Goal: Transaction & Acquisition: Purchase product/service

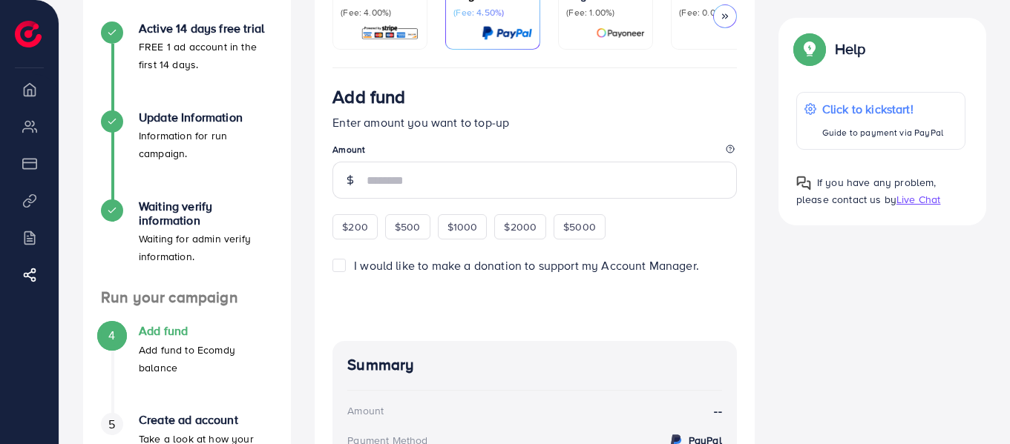
scroll to position [165, 0]
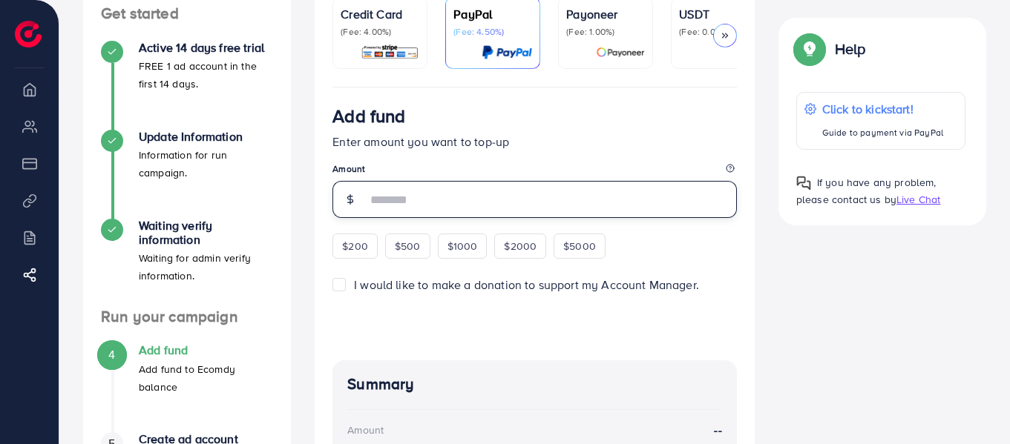
click at [453, 202] on input "number" at bounding box center [552, 199] width 370 height 37
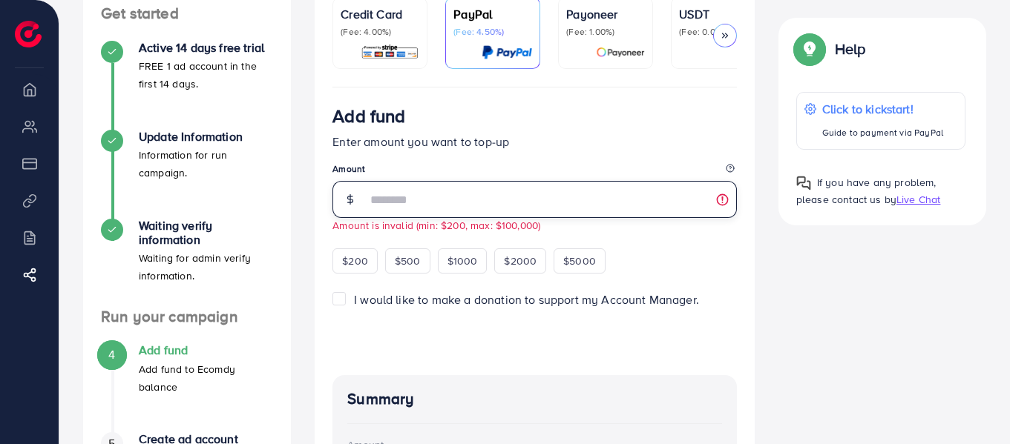
type input "**"
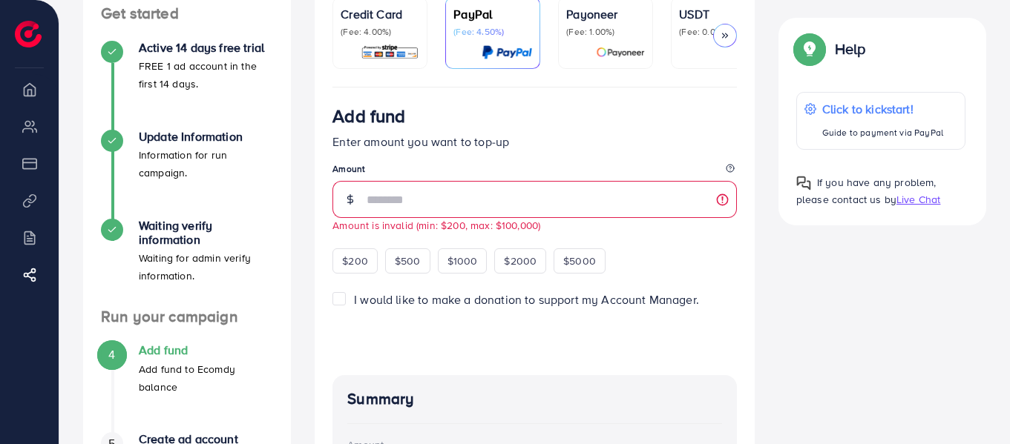
click at [463, 179] on legend "Amount" at bounding box center [534, 171] width 404 height 19
click at [467, 163] on div "Add fund Enter amount you want to top-up Amount ** Amount is invalid (min: $200…" at bounding box center [534, 189] width 404 height 168
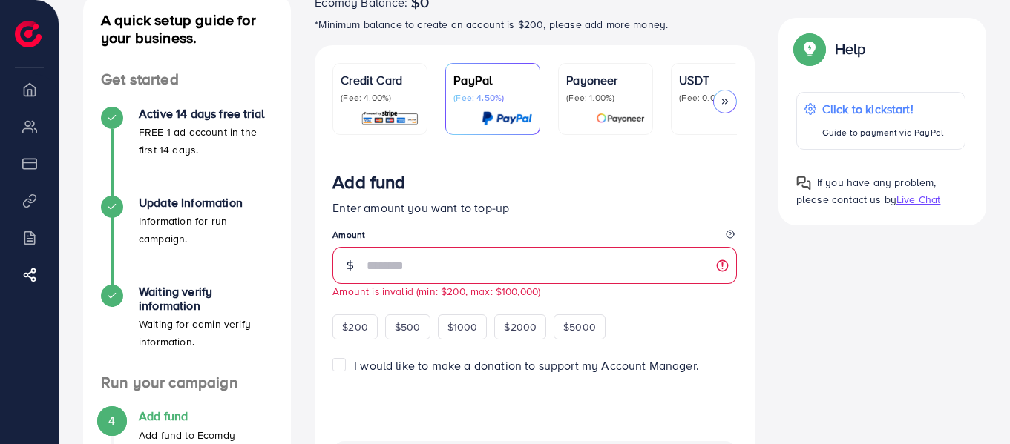
scroll to position [0, 0]
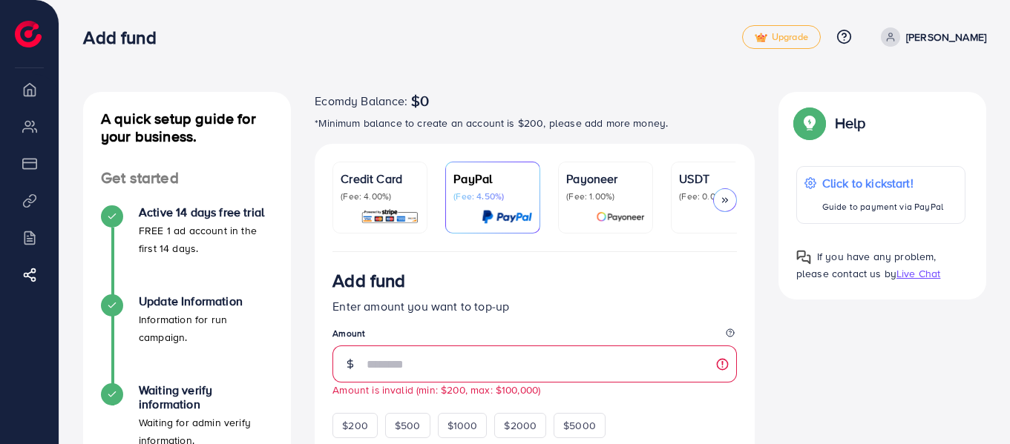
click at [378, 195] on p "(Fee: 4.00%)" at bounding box center [380, 197] width 79 height 12
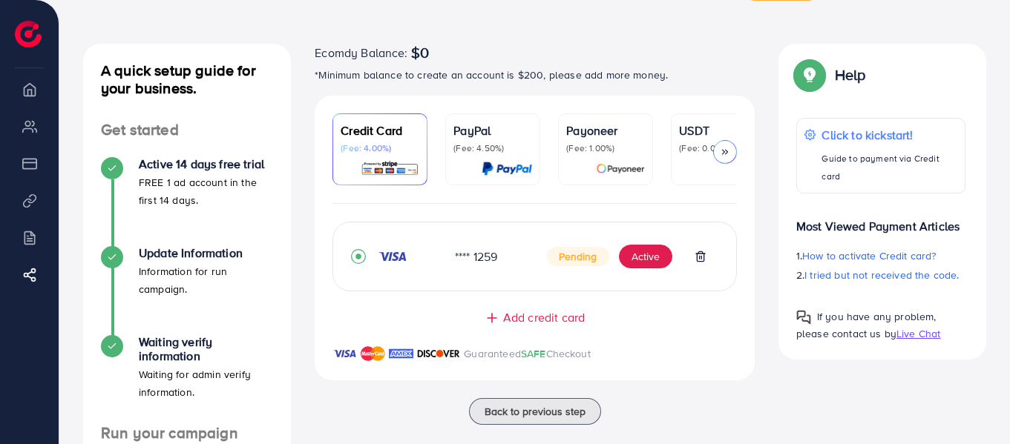
scroll to position [74, 0]
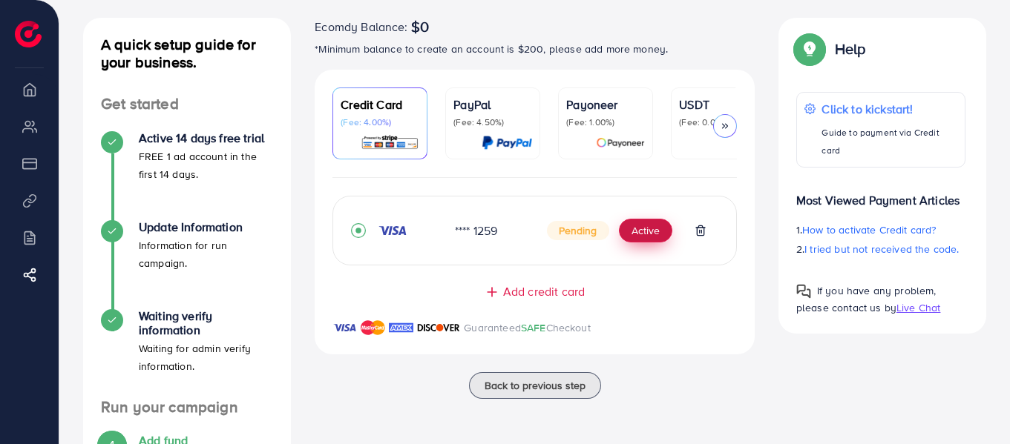
click at [654, 236] on button "Active" at bounding box center [645, 231] width 53 height 24
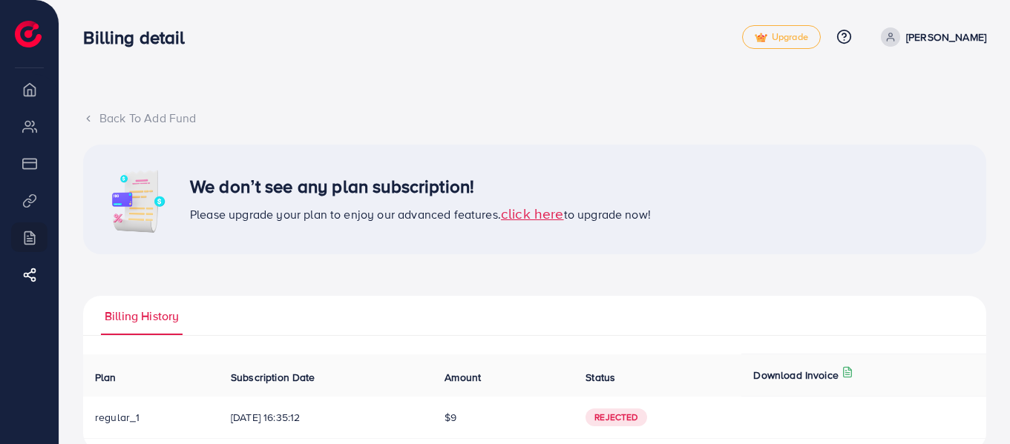
scroll to position [30, 0]
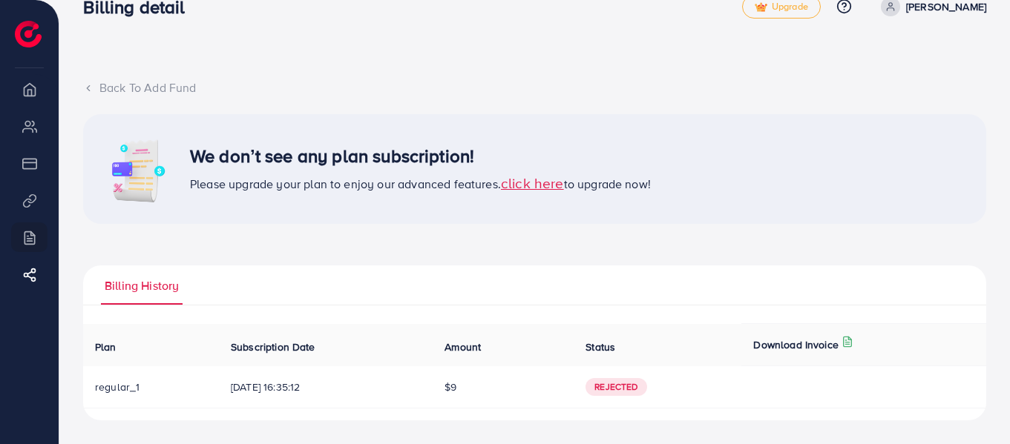
click at [536, 187] on span "click here" at bounding box center [532, 183] width 63 height 20
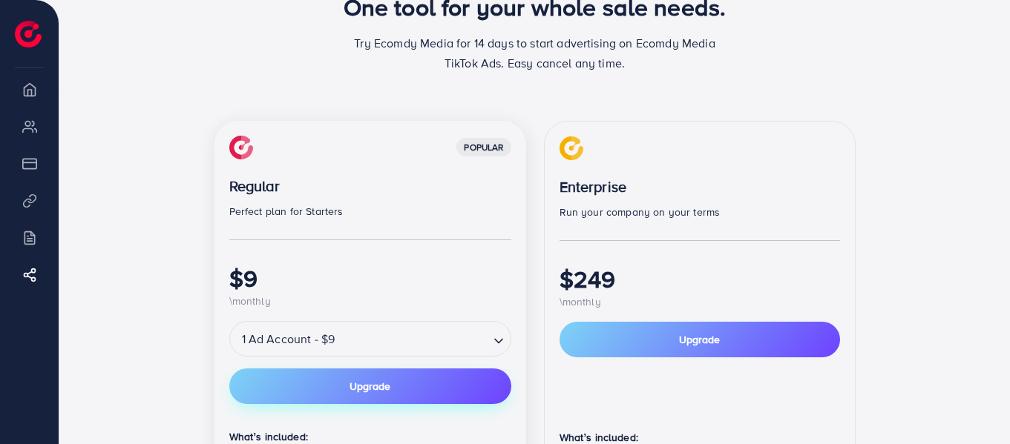
scroll to position [297, 0]
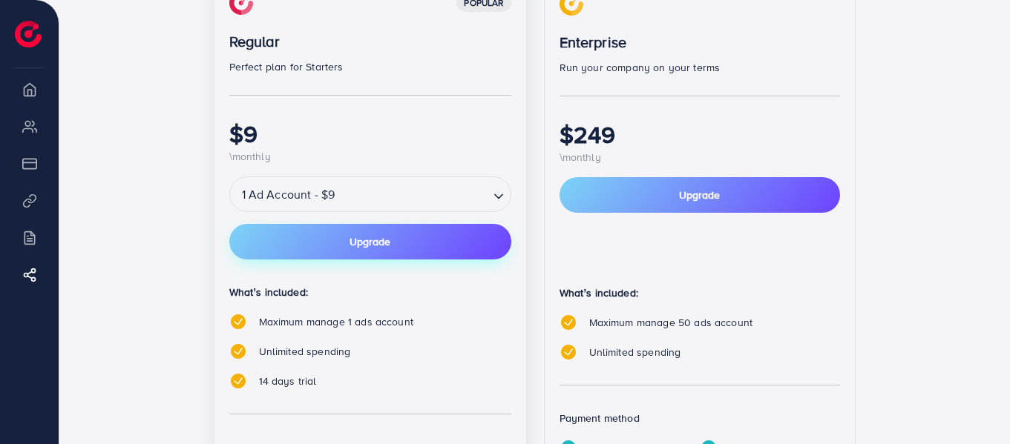
click at [384, 246] on span "Upgrade" at bounding box center [369, 242] width 41 height 10
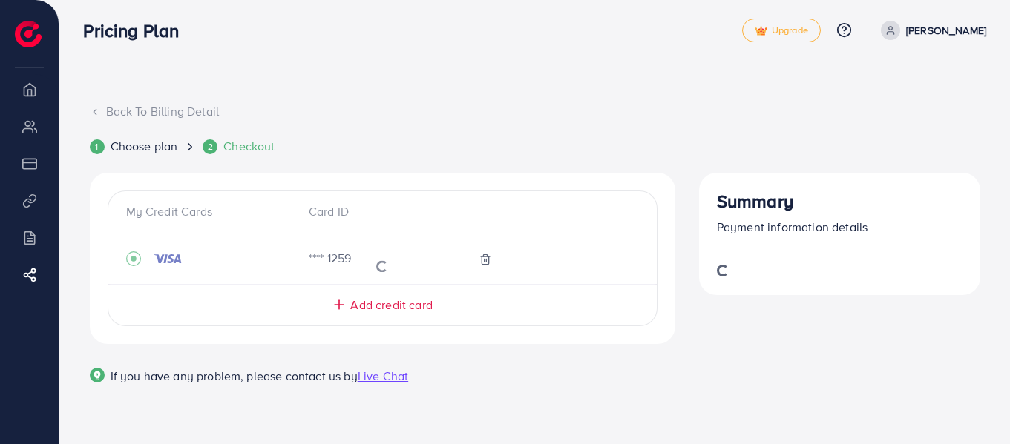
scroll to position [81, 0]
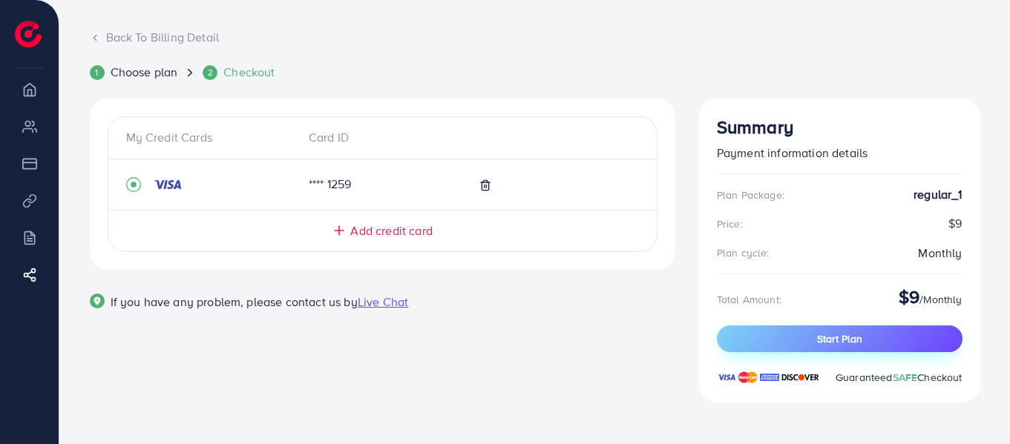
click at [858, 337] on span "Start Plan" at bounding box center [839, 339] width 45 height 15
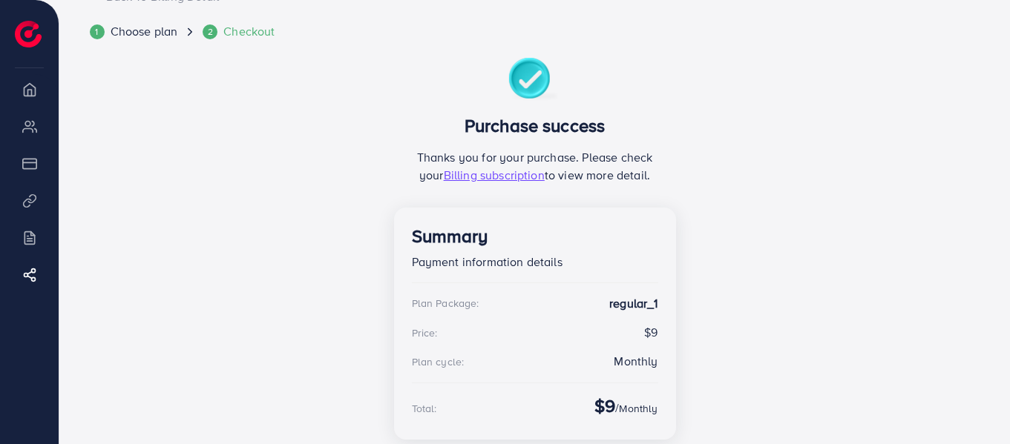
scroll to position [227, 0]
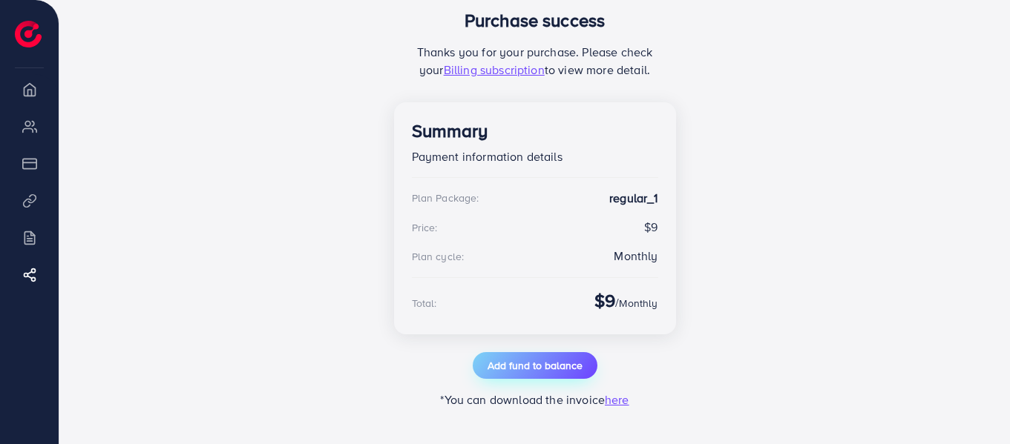
click at [522, 369] on span "Add fund to balance" at bounding box center [534, 365] width 95 height 15
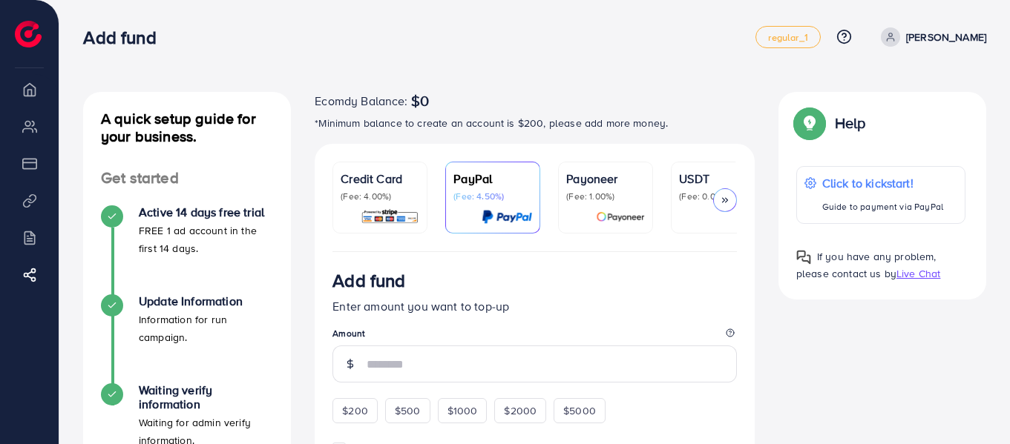
click at [392, 181] on p "Credit Card" at bounding box center [380, 179] width 79 height 18
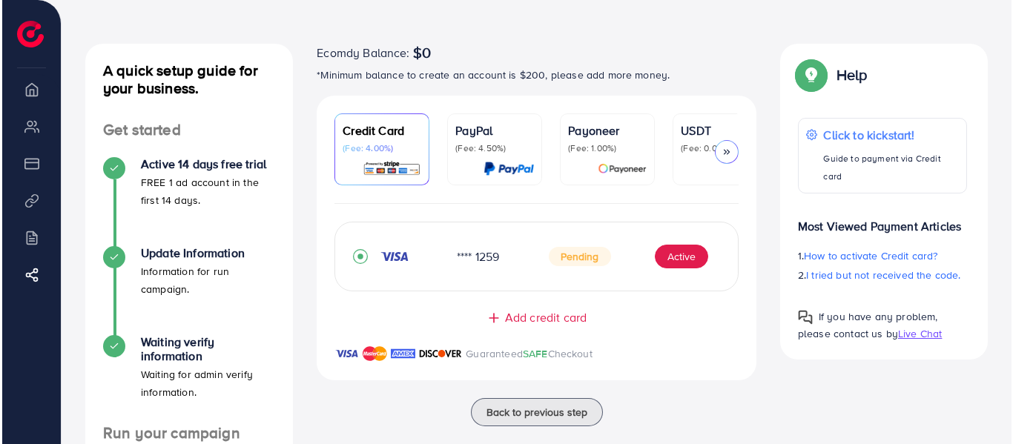
scroll to position [74, 0]
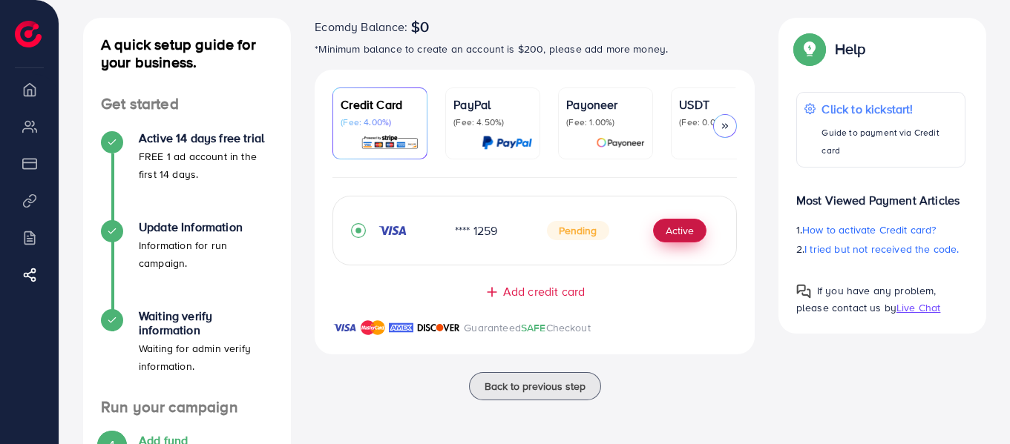
click at [675, 229] on button "Active" at bounding box center [679, 231] width 53 height 24
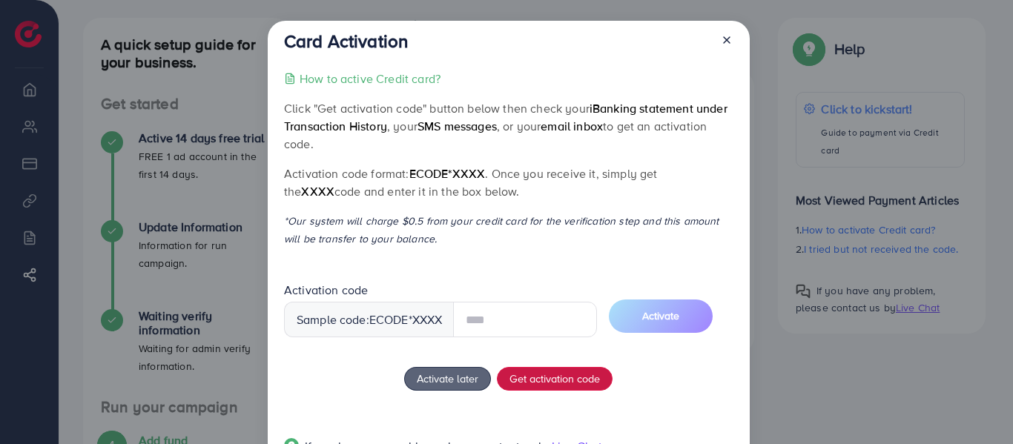
click at [527, 378] on div "How to active Credit card? Click "Get activation code" button below then check …" at bounding box center [508, 272] width 449 height 404
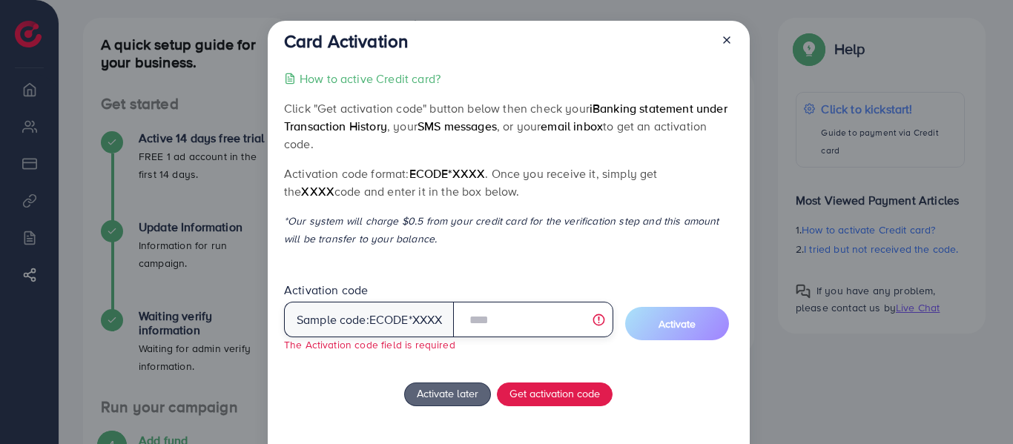
click at [502, 325] on input "text" at bounding box center [533, 320] width 160 height 36
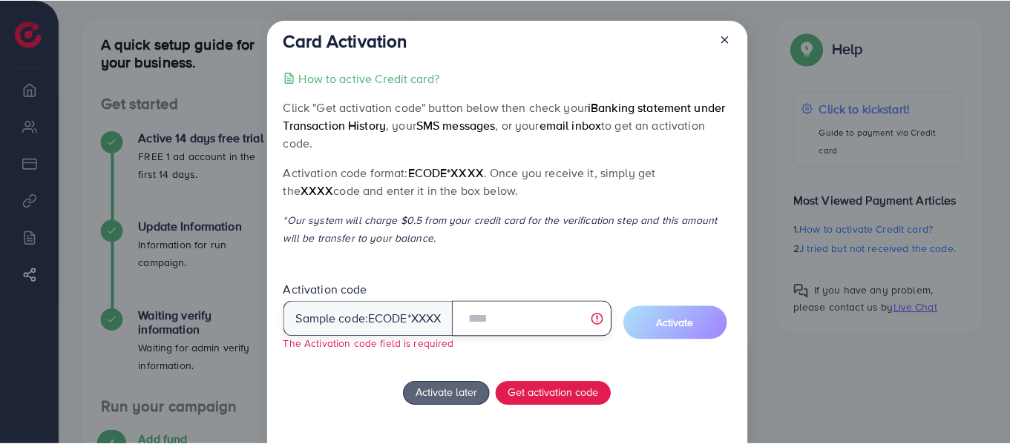
scroll to position [0, 0]
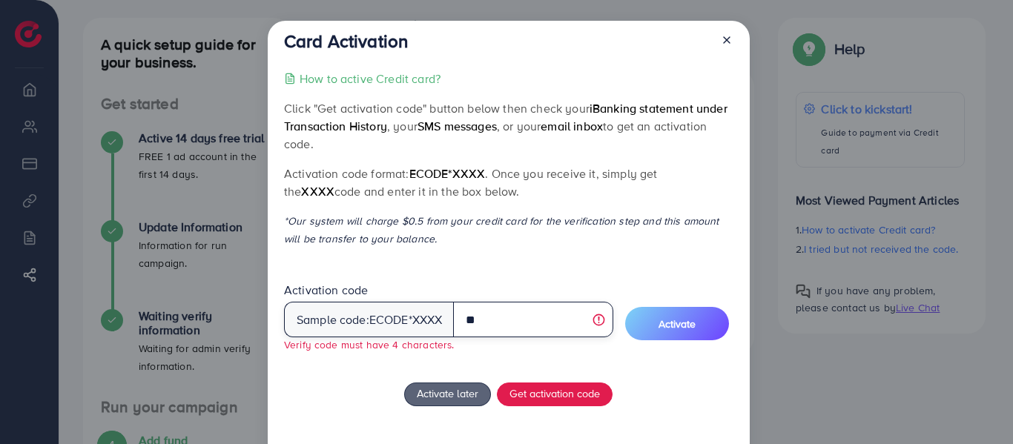
type input "*"
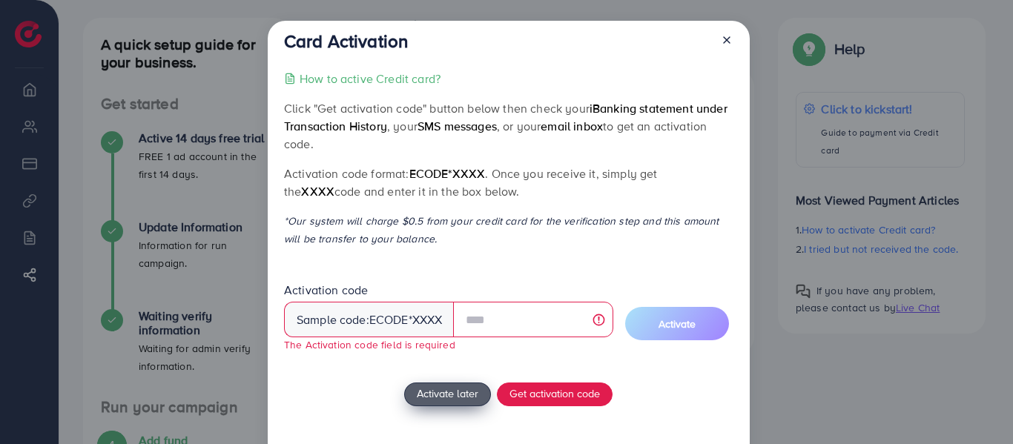
click at [465, 389] on span "Activate later" at bounding box center [448, 394] width 62 height 16
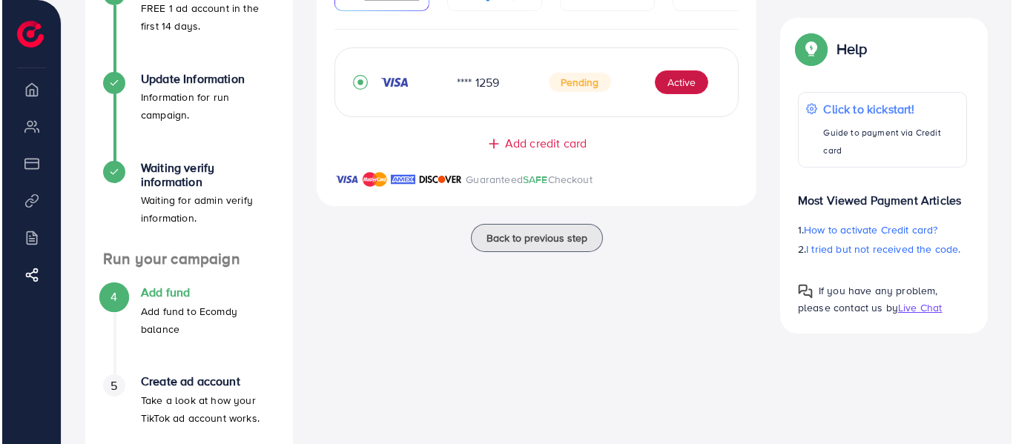
scroll to position [148, 0]
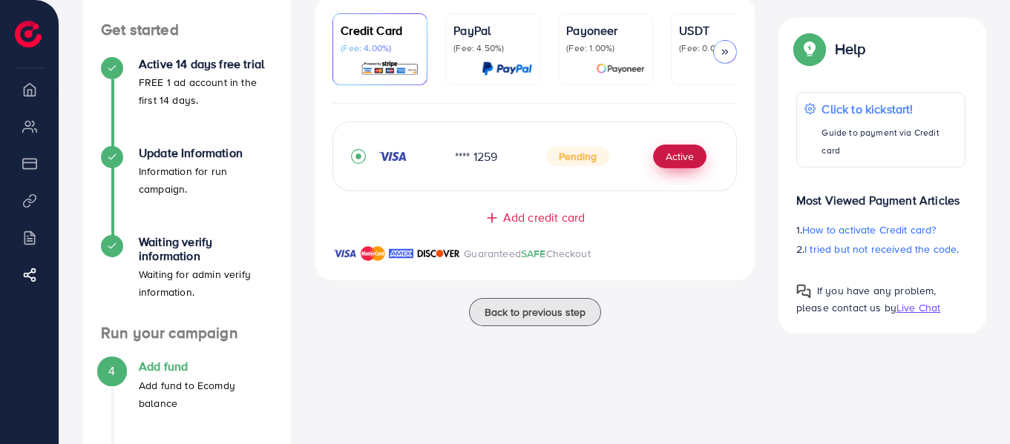
click at [679, 165] on button "Active" at bounding box center [679, 157] width 53 height 24
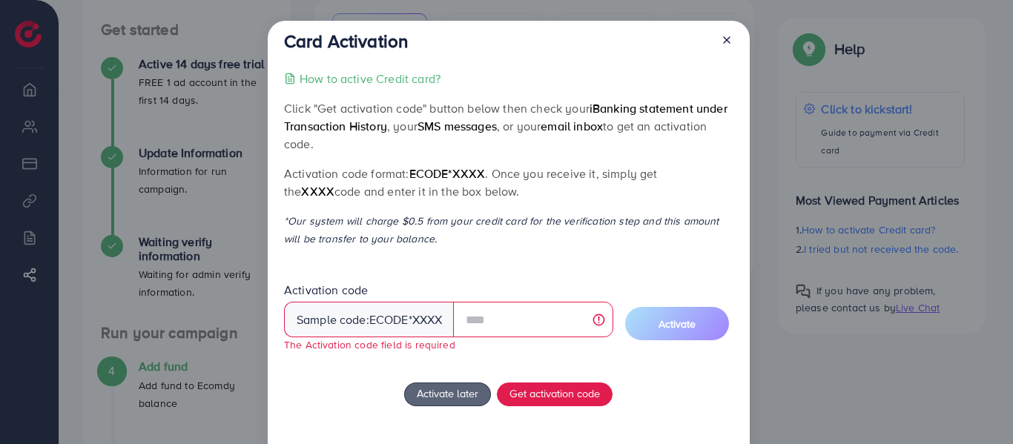
click at [413, 76] on p "How to active Credit card?" at bounding box center [370, 79] width 141 height 18
click at [540, 396] on span "Get activation code" at bounding box center [555, 394] width 91 height 16
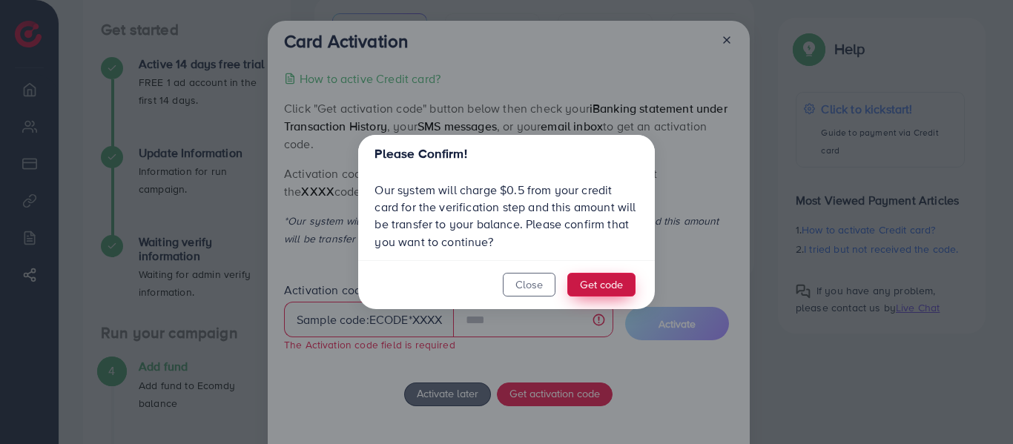
click at [599, 284] on button "Get code" at bounding box center [602, 285] width 68 height 24
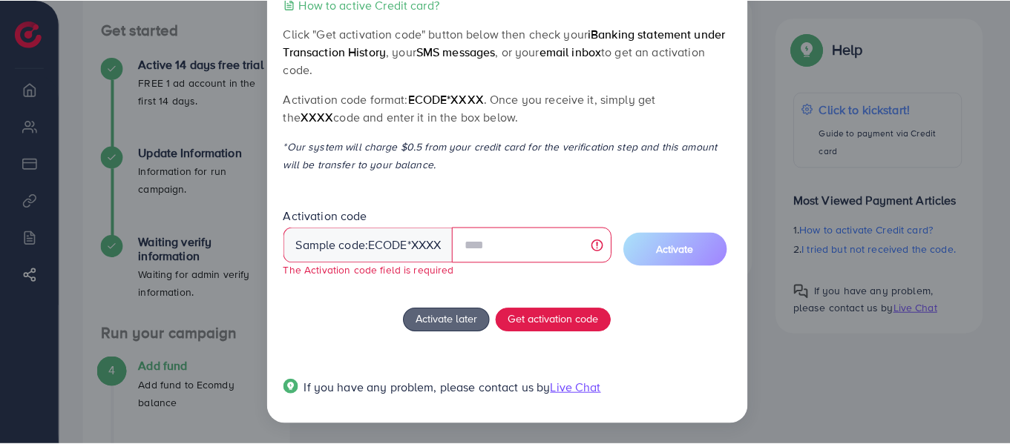
scroll to position [0, 0]
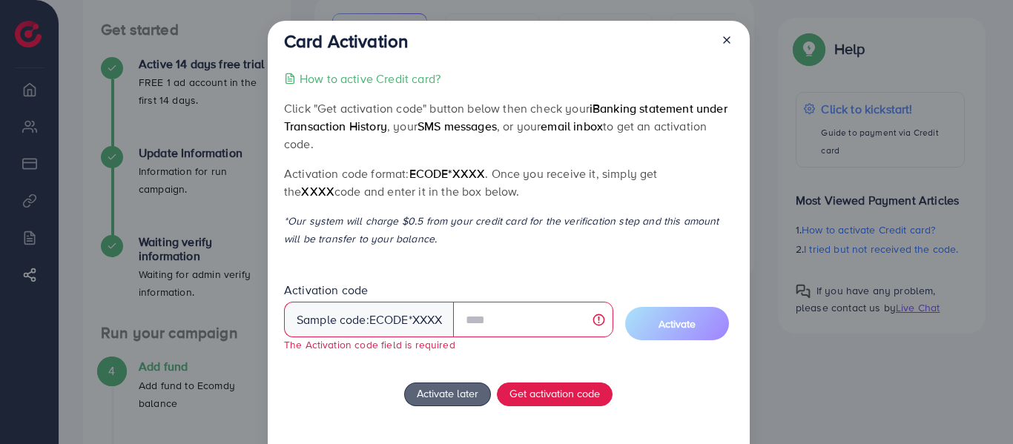
click at [726, 41] on line at bounding box center [727, 40] width 6 height 6
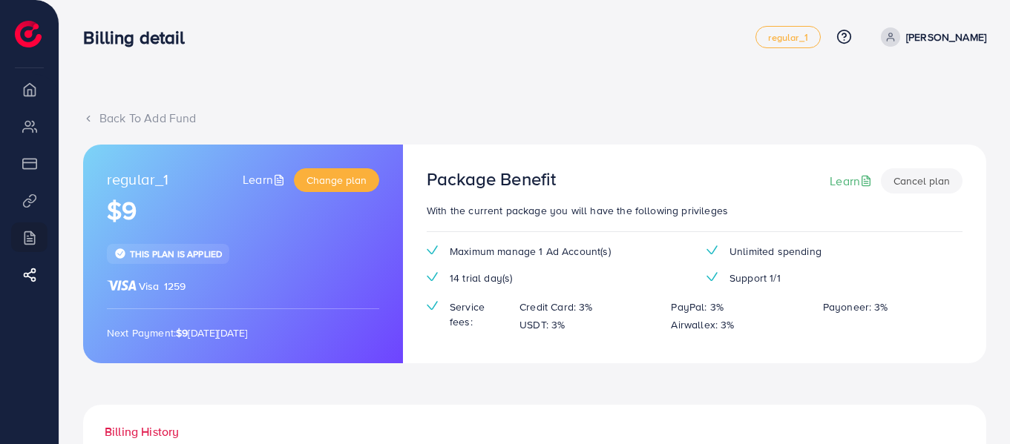
click at [419, 217] on div "Package Benefit Learn Cancel plan With the current package you will have the fo…" at bounding box center [694, 254] width 583 height 218
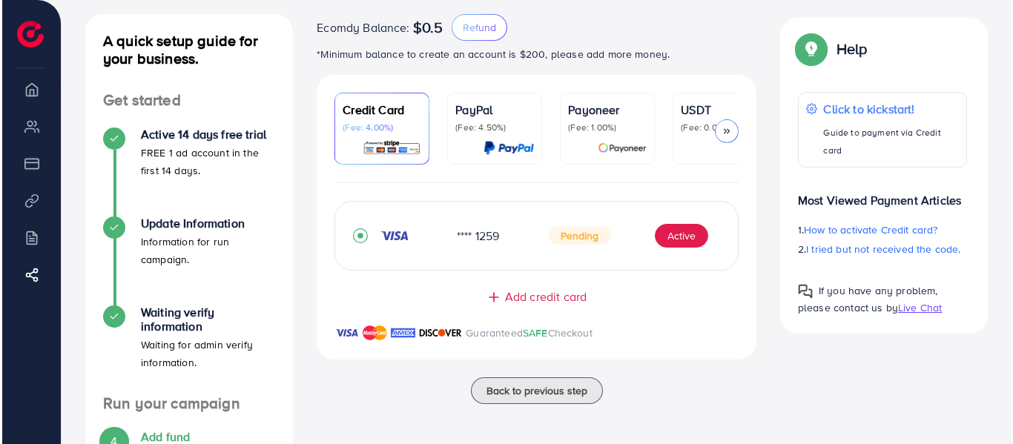
scroll to position [74, 0]
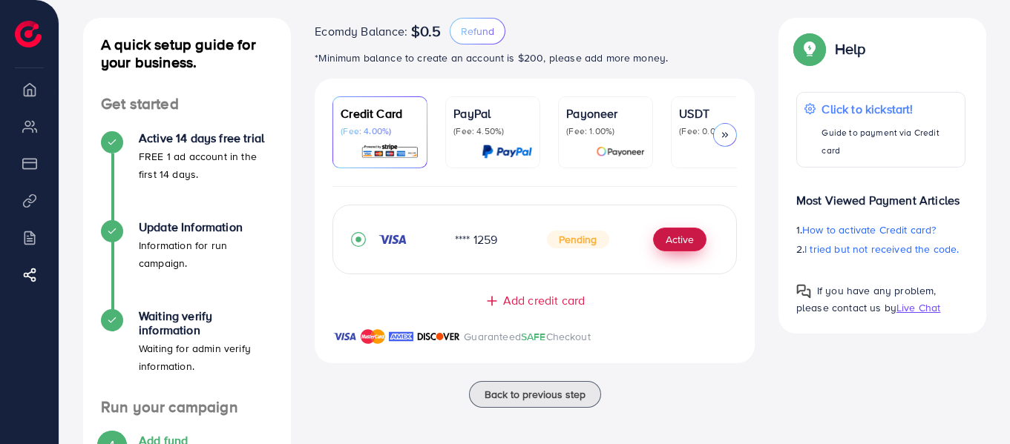
click at [675, 246] on button "Active" at bounding box center [679, 240] width 53 height 24
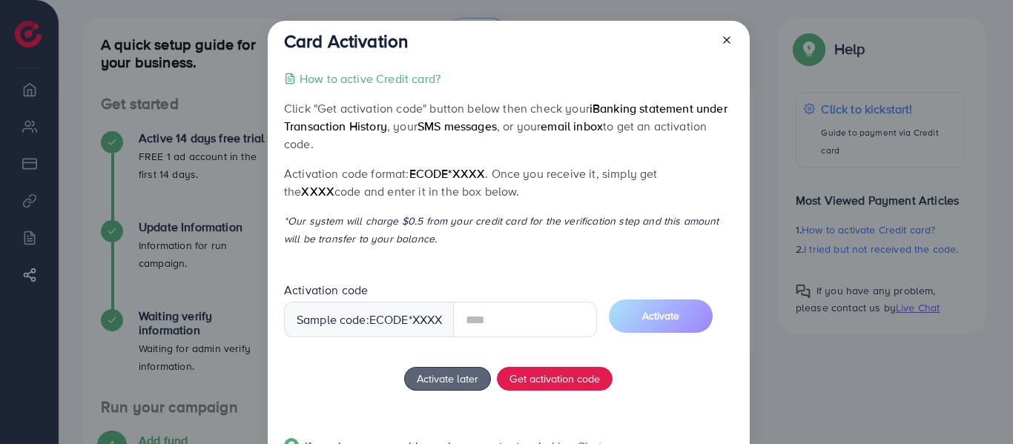
scroll to position [59, 0]
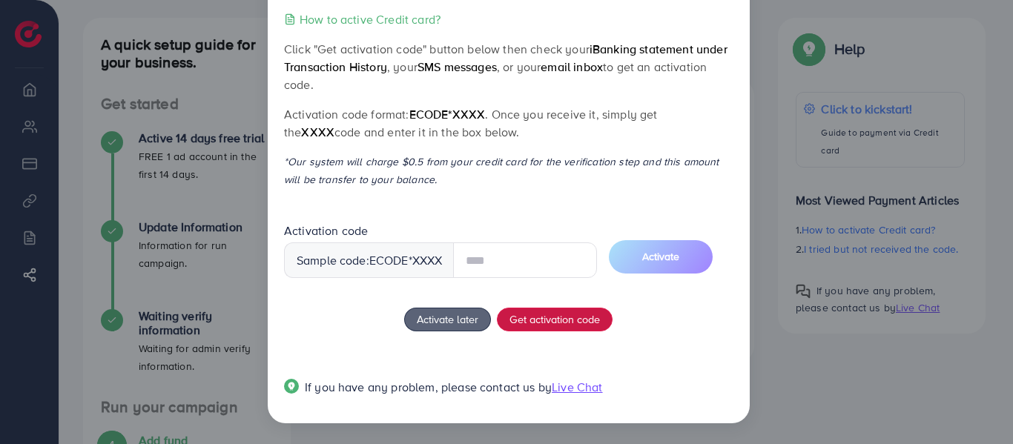
drag, startPoint x: 536, startPoint y: 320, endPoint x: 523, endPoint y: 310, distance: 16.5
click at [536, 319] on div "How to active Credit card? Click "Get activation code" button below then check …" at bounding box center [508, 212] width 449 height 404
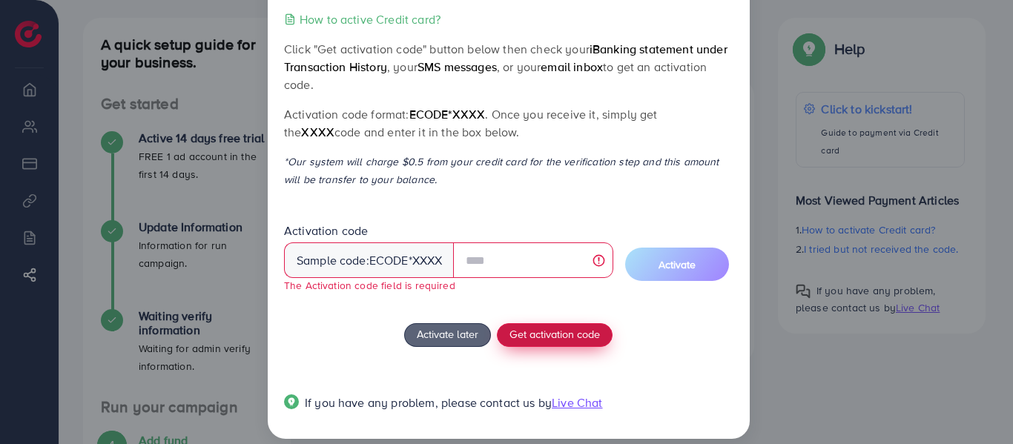
click at [539, 329] on span "Get activation code" at bounding box center [555, 334] width 91 height 16
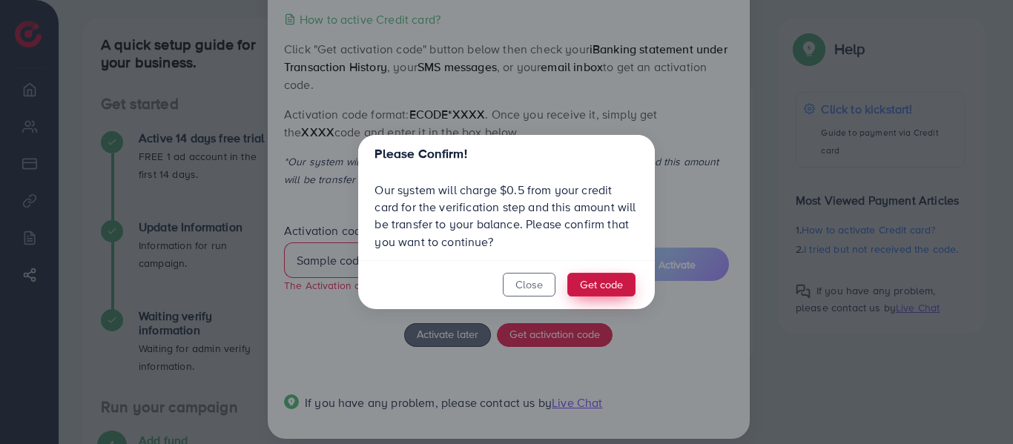
click at [594, 285] on button "Get code" at bounding box center [602, 285] width 68 height 24
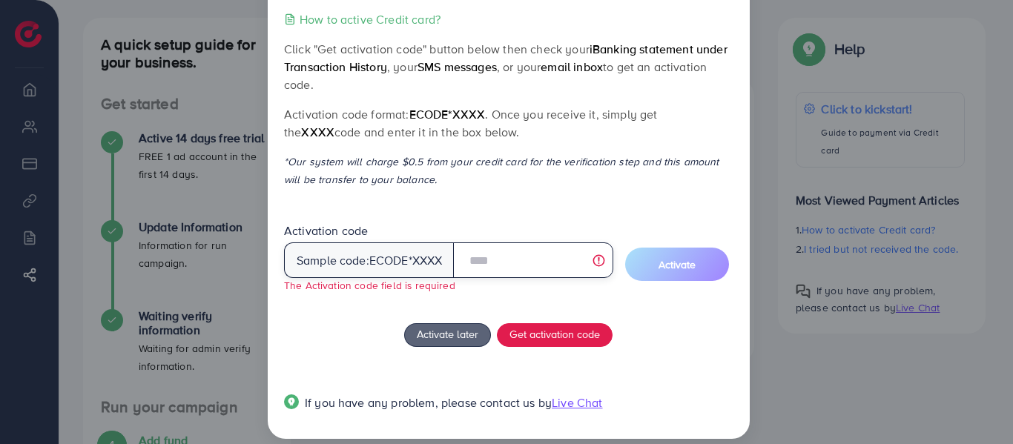
click at [529, 263] on input "text" at bounding box center [533, 261] width 160 height 36
type input "*"
type input "******"
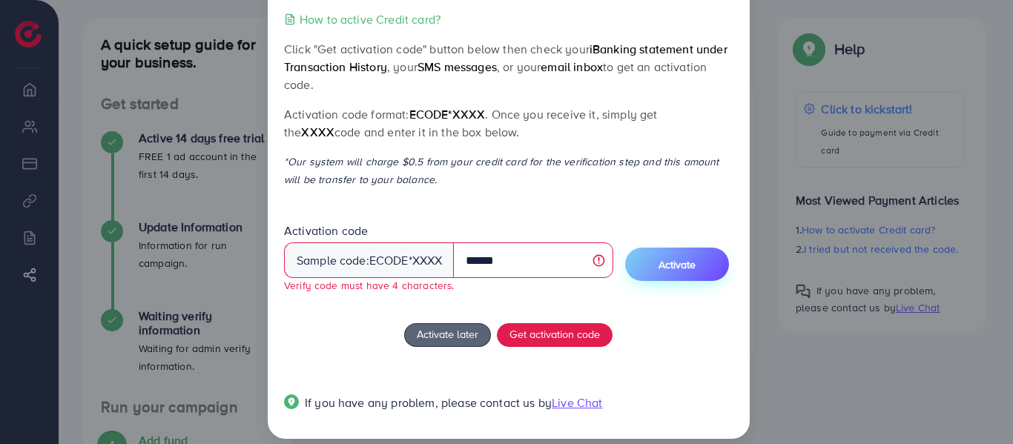
click at [660, 267] on button "Activate" at bounding box center [677, 264] width 104 height 33
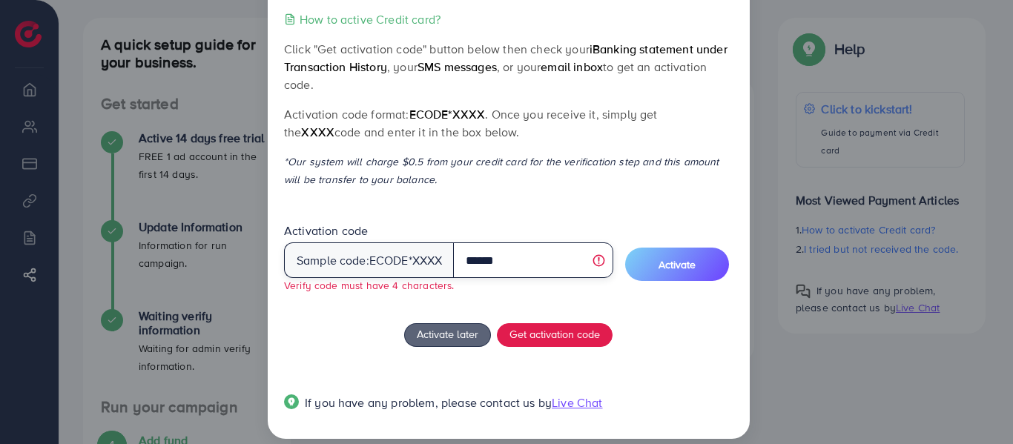
click at [529, 265] on input "******" at bounding box center [533, 261] width 160 height 36
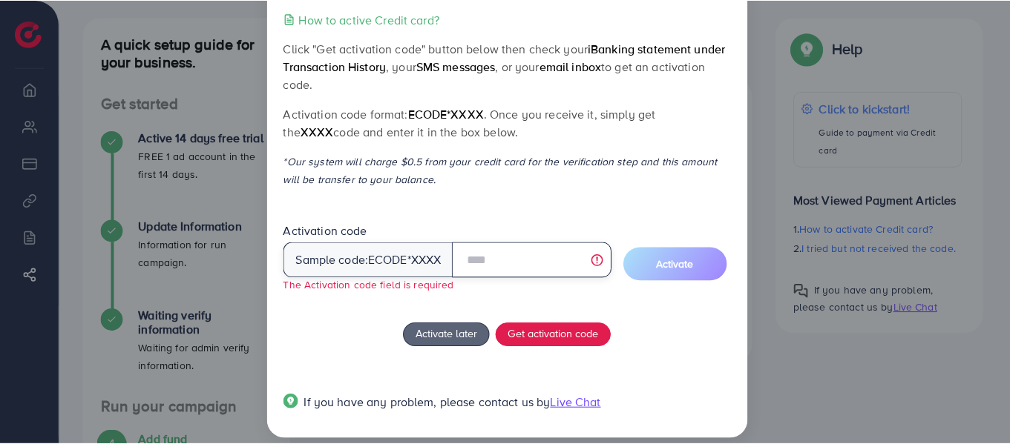
scroll to position [0, 0]
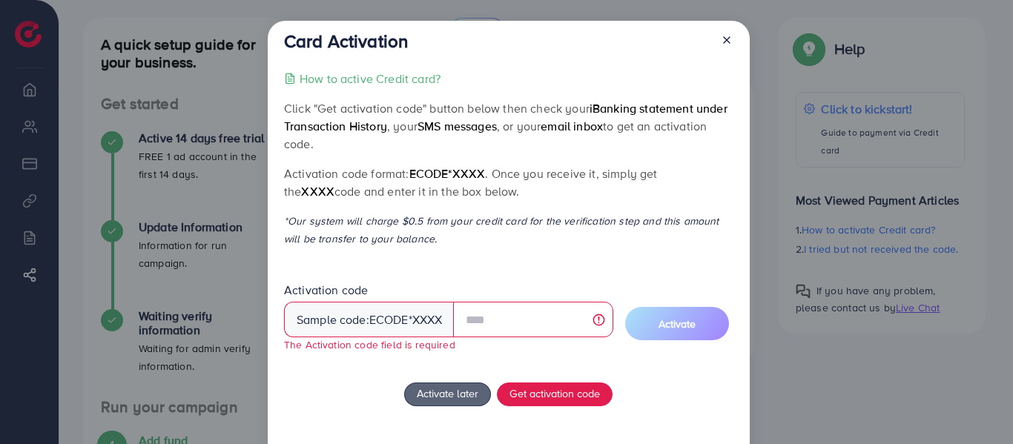
click at [734, 42] on div "Card Activation How to active Credit card? Click "Get activation code" button b…" at bounding box center [509, 260] width 482 height 478
click at [737, 33] on div "Card Activation How to active Credit card? Click "Get activation code" button b…" at bounding box center [509, 260] width 482 height 478
click at [731, 39] on div "Card Activation How to active Credit card? Click "Get activation code" button b…" at bounding box center [509, 260] width 482 height 478
click at [728, 39] on icon at bounding box center [727, 40] width 12 height 12
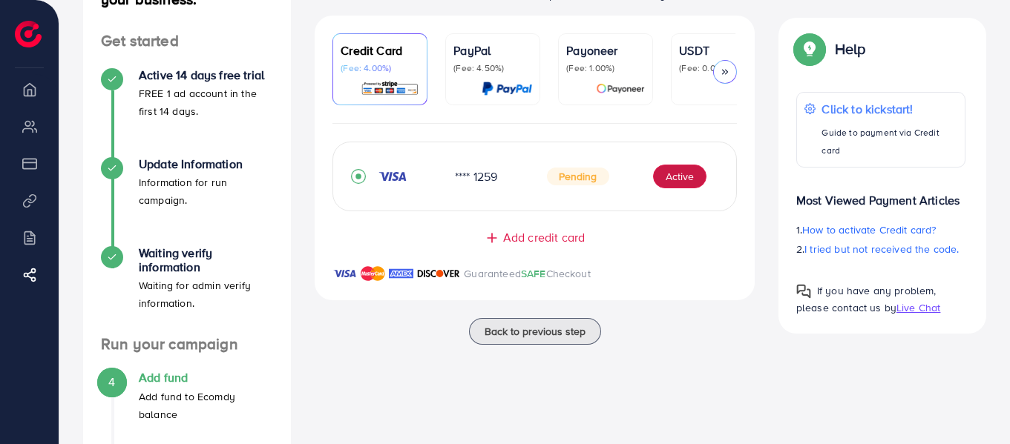
scroll to position [148, 0]
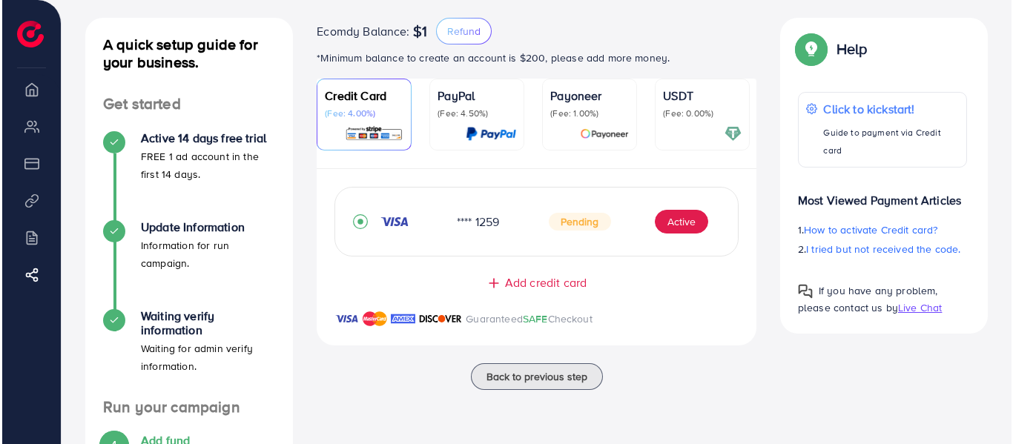
scroll to position [148, 0]
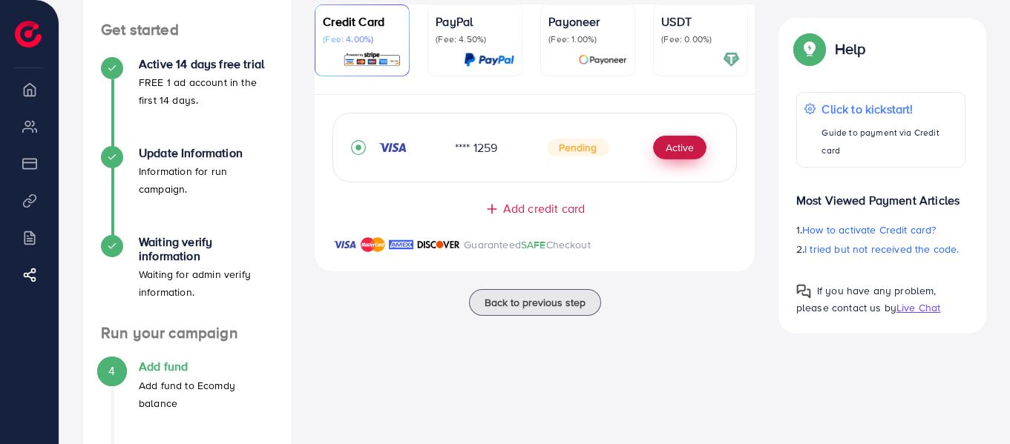
click at [670, 152] on button "Active" at bounding box center [679, 148] width 53 height 24
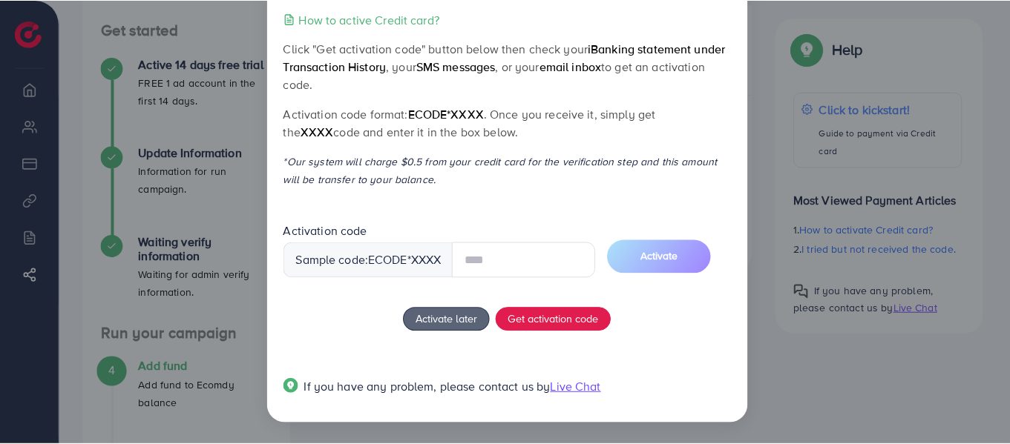
scroll to position [0, 0]
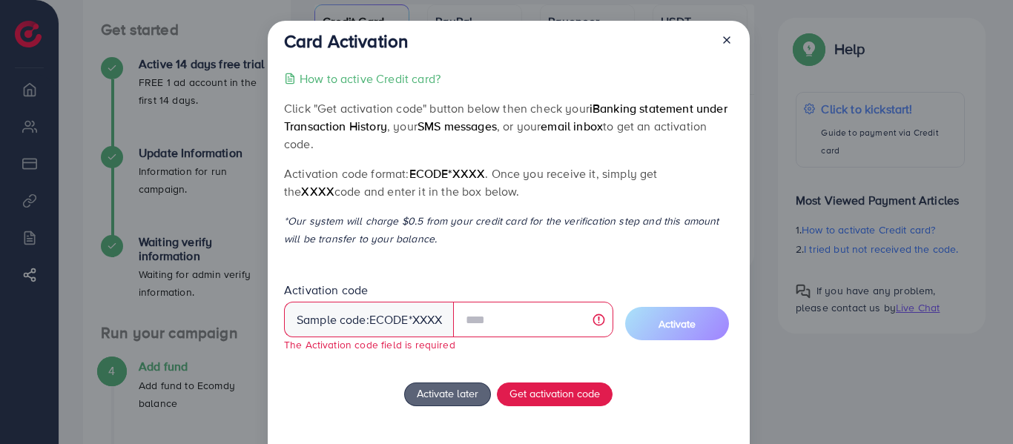
click at [403, 321] on span "ecode" at bounding box center [388, 320] width 39 height 17
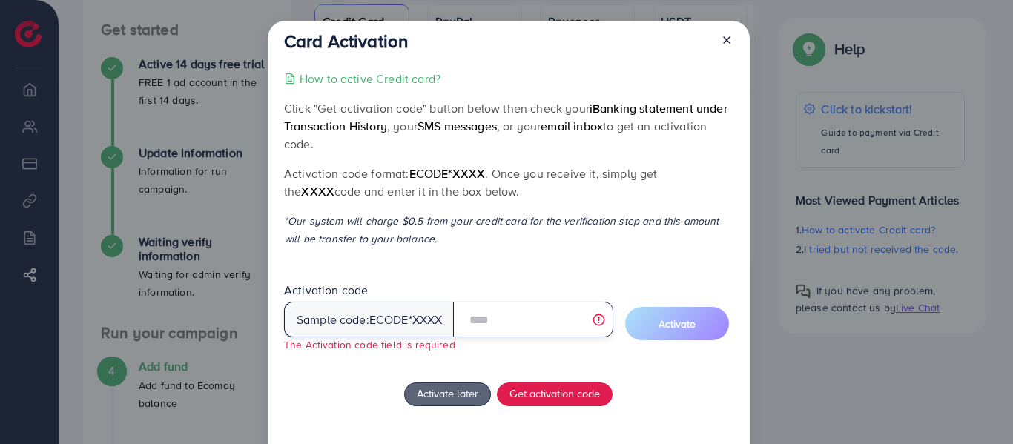
click at [456, 321] on input "text" at bounding box center [533, 320] width 160 height 36
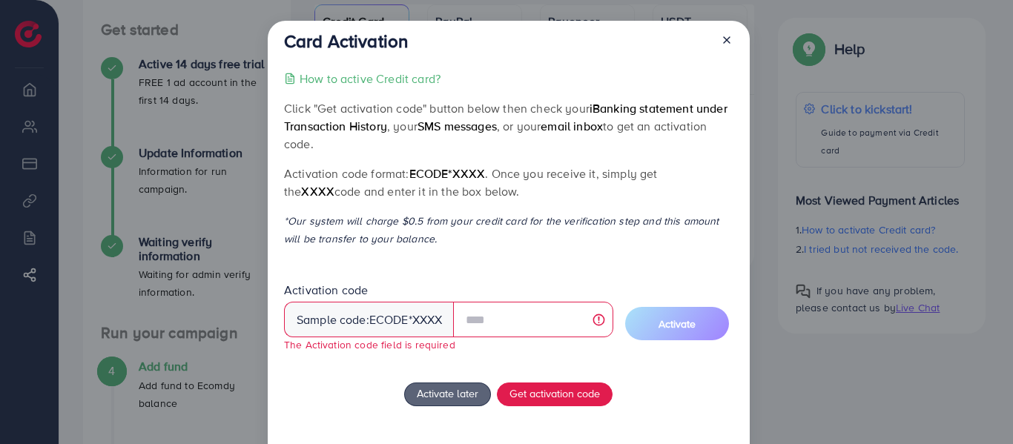
click at [441, 323] on div "Sample code: ecode *XXXX" at bounding box center [369, 320] width 171 height 36
copy div "ecode *XXXX"
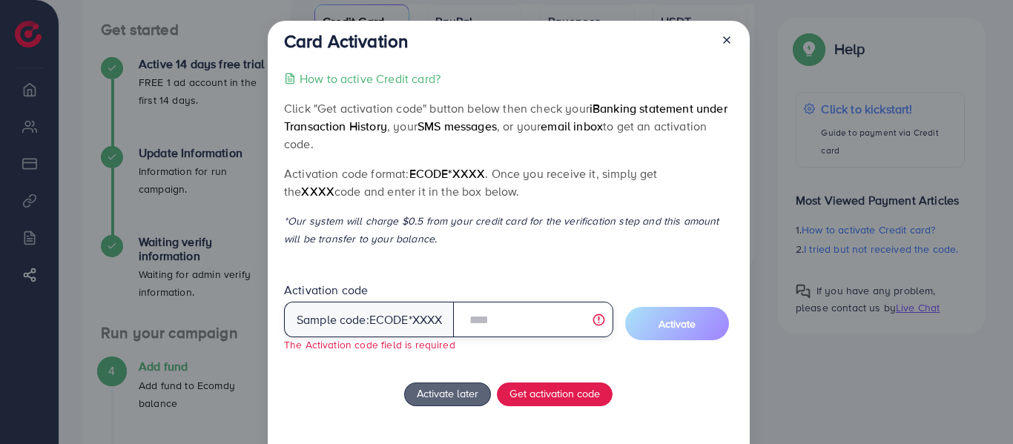
click at [490, 318] on input "text" at bounding box center [533, 320] width 160 height 36
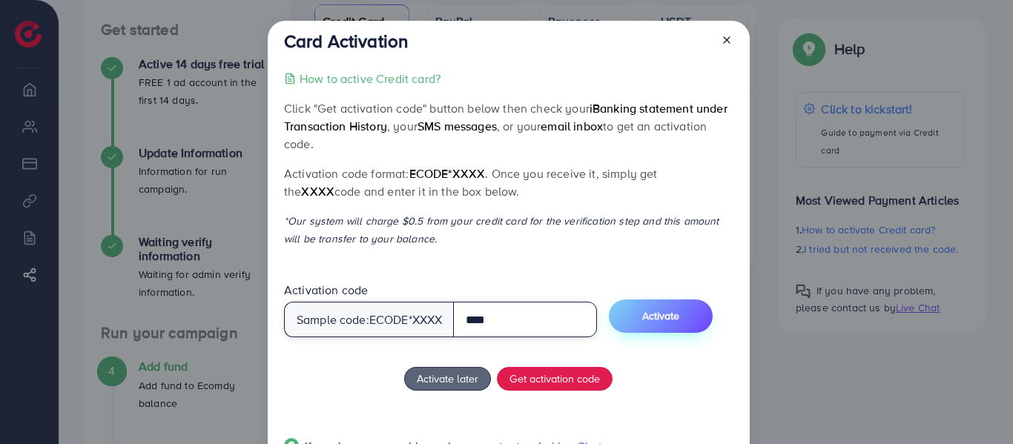
type input "****"
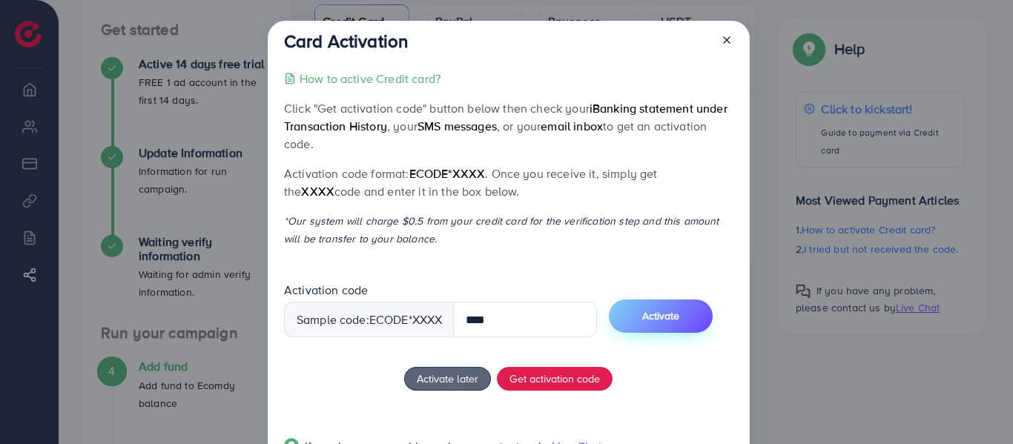
click at [675, 315] on span "Activate" at bounding box center [660, 316] width 37 height 15
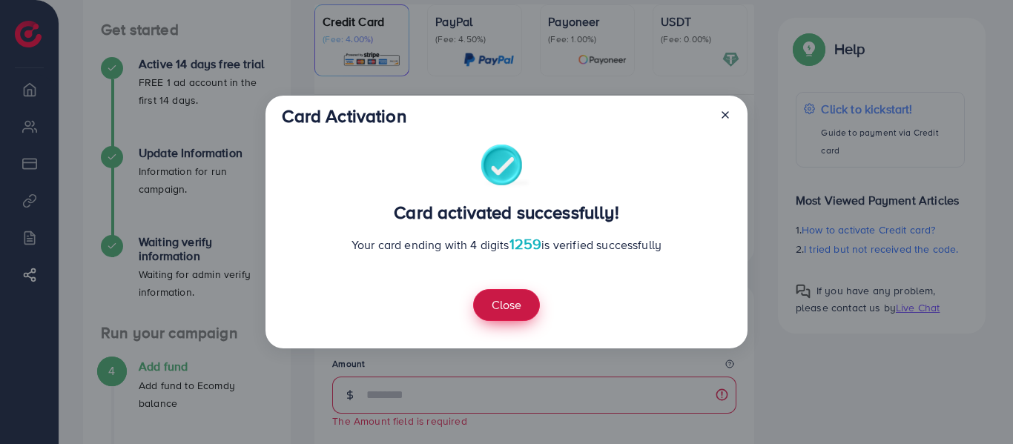
click at [521, 302] on button "Close" at bounding box center [506, 305] width 67 height 32
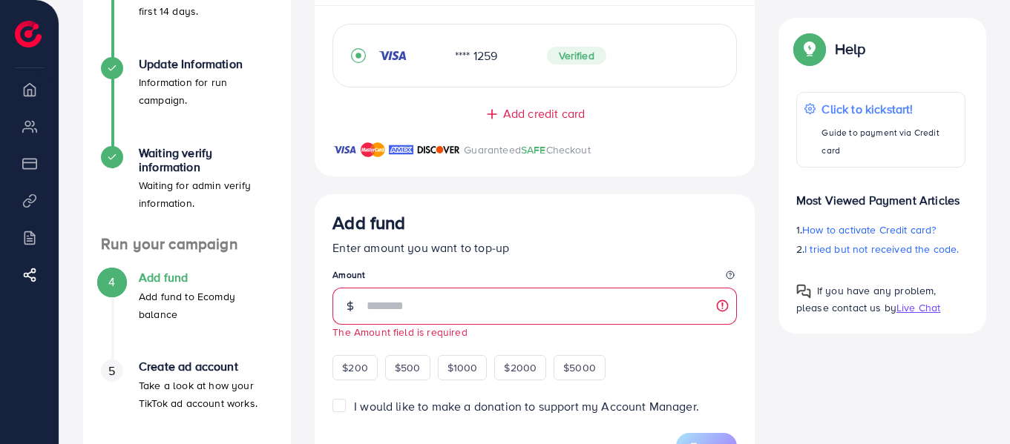
scroll to position [297, 0]
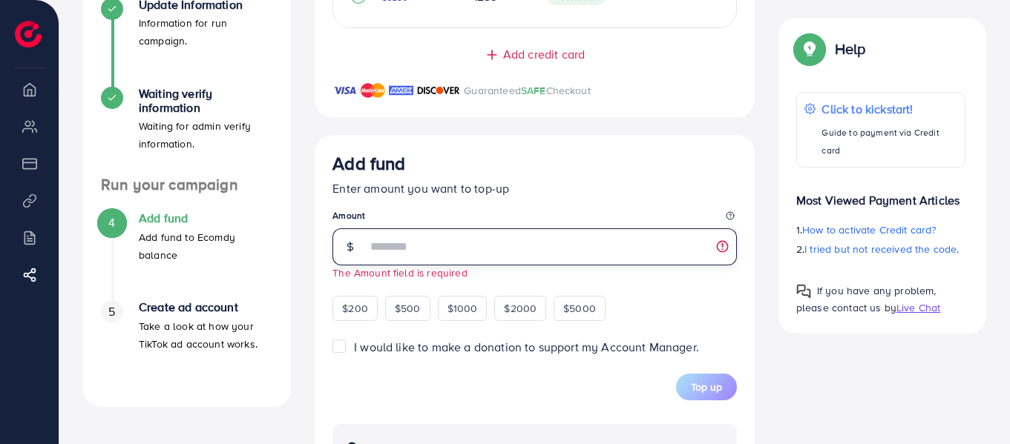
click at [456, 263] on input "number" at bounding box center [552, 247] width 370 height 37
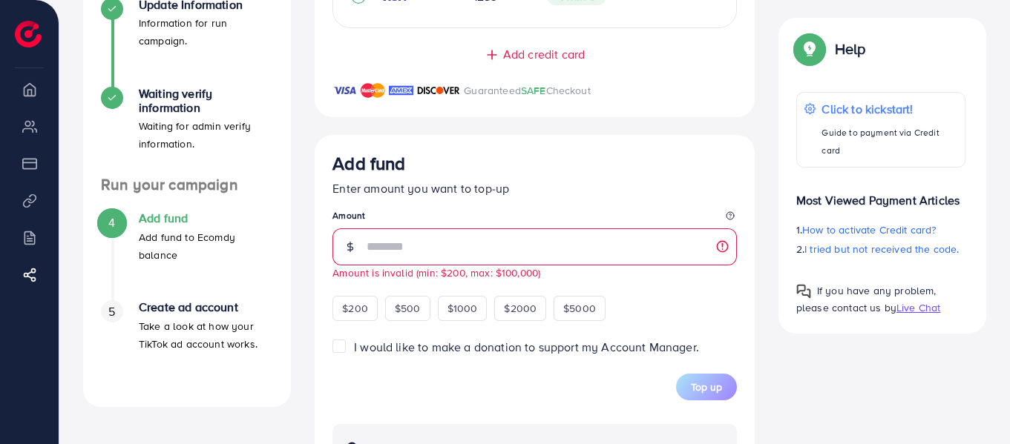
click at [464, 220] on legend "Amount" at bounding box center [534, 218] width 404 height 19
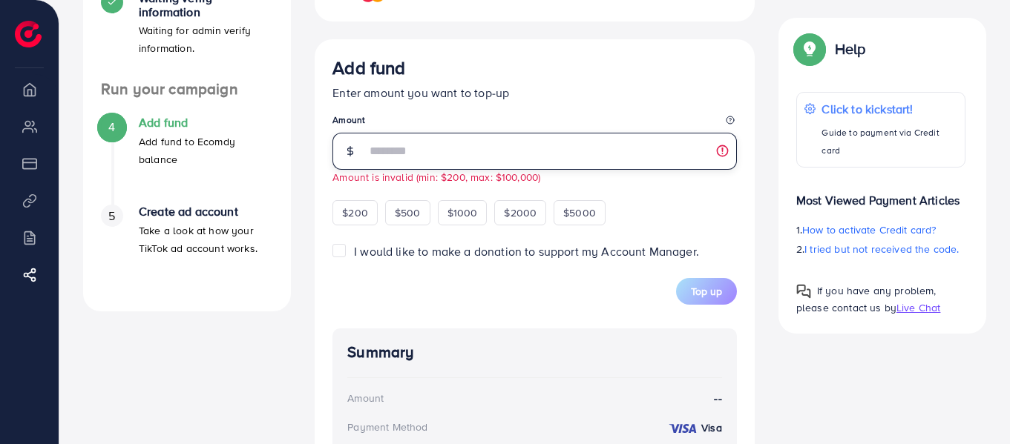
scroll to position [366, 0]
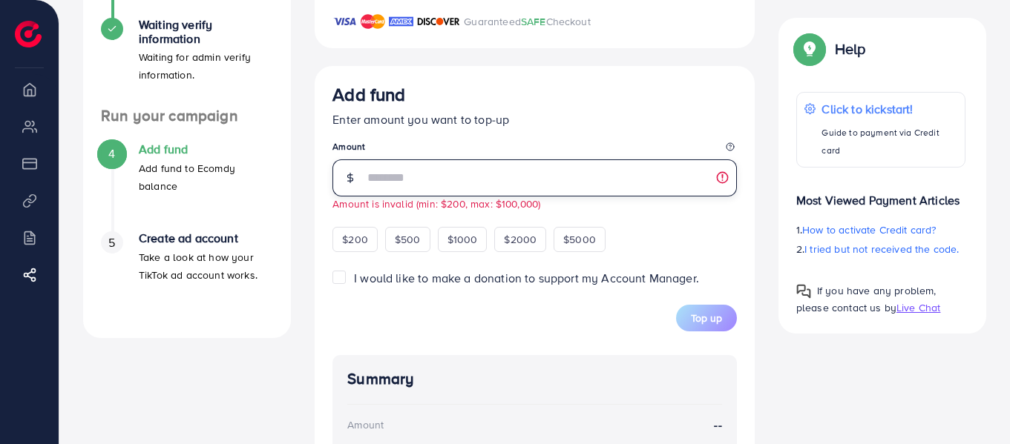
type input "*"
type input "**"
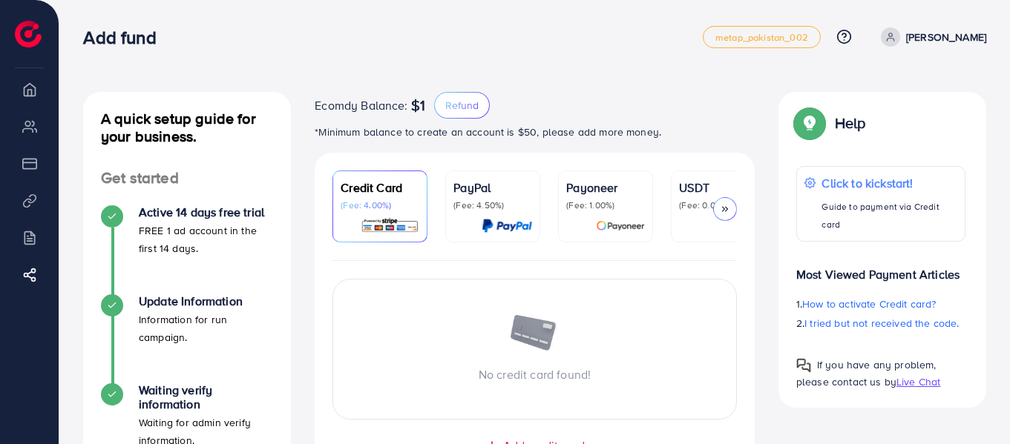
scroll to position [343, 0]
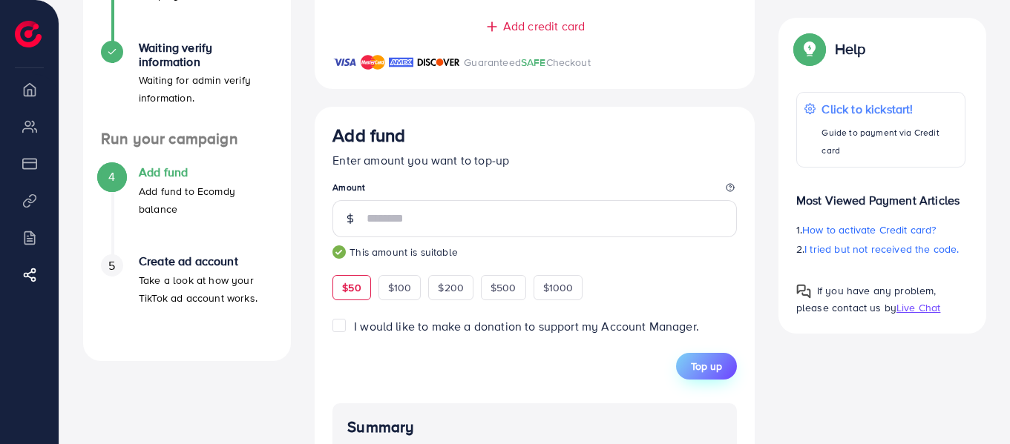
type input "**"
click at [706, 372] on span "Top up" at bounding box center [706, 366] width 31 height 15
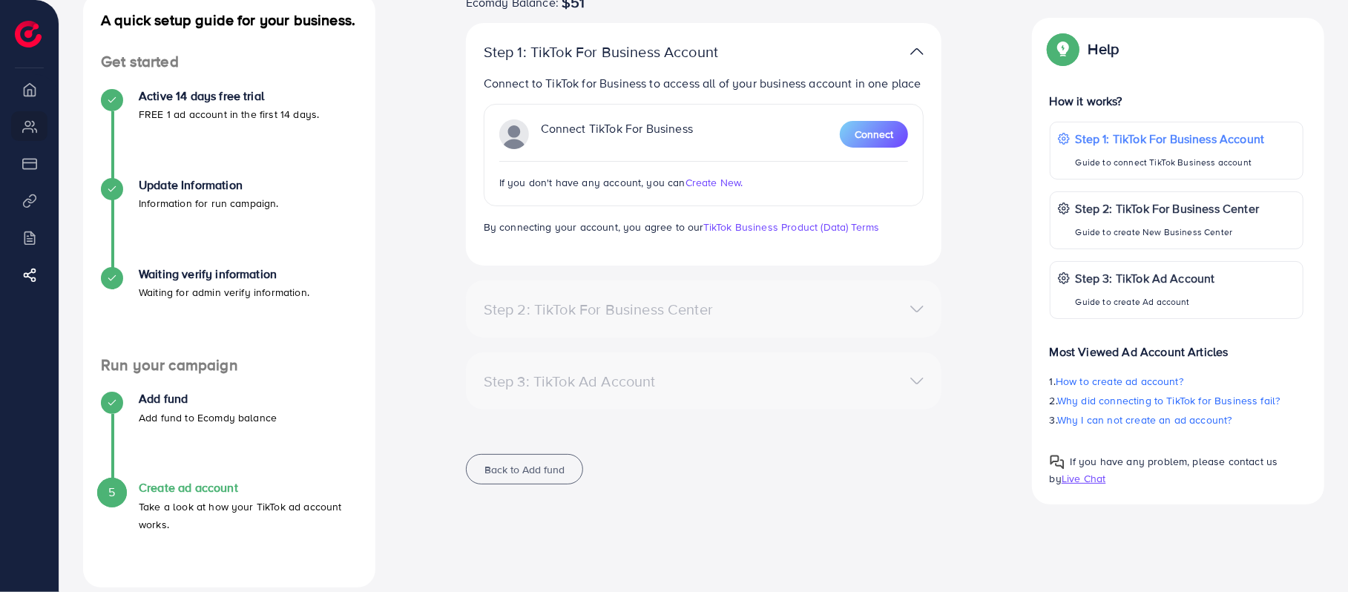
scroll to position [117, 0]
